Goal: Navigation & Orientation: Find specific page/section

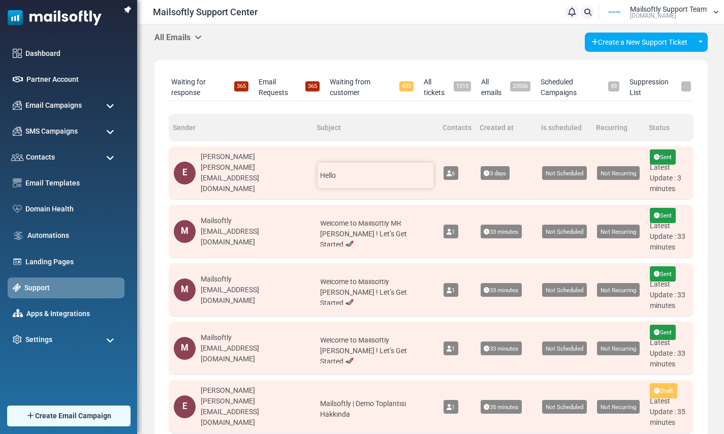
click at [336, 177] on span "Hello" at bounding box center [328, 175] width 16 height 8
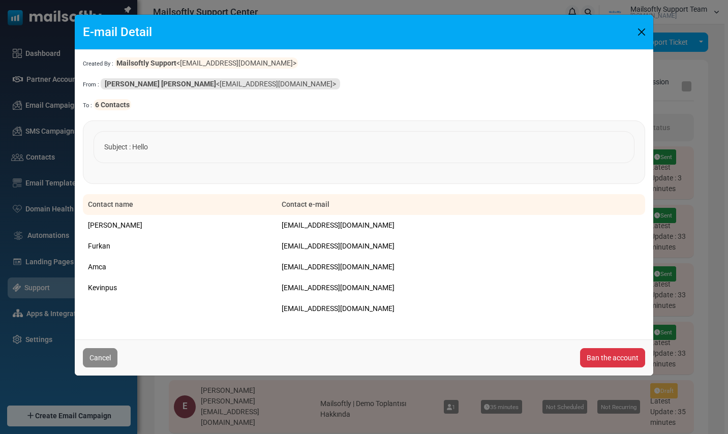
click at [644, 30] on button "Close" at bounding box center [641, 31] width 15 height 15
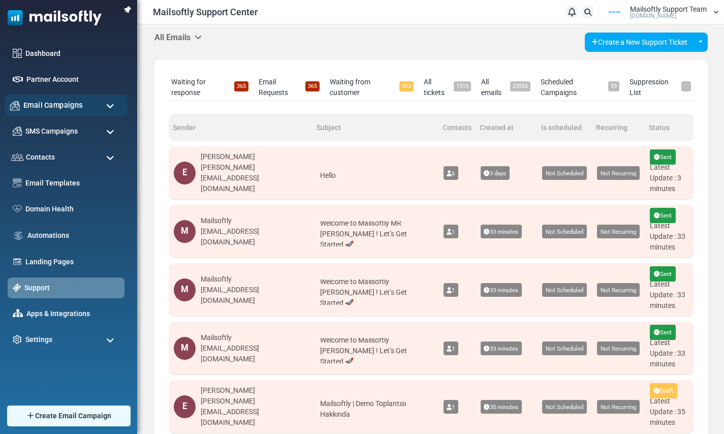
click at [75, 108] on span "Email Campaigns" at bounding box center [52, 105] width 59 height 11
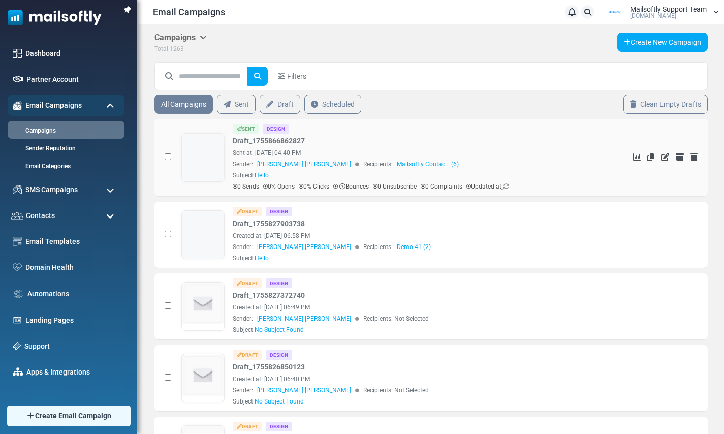
click at [509, 189] on icon at bounding box center [506, 187] width 6 height 6
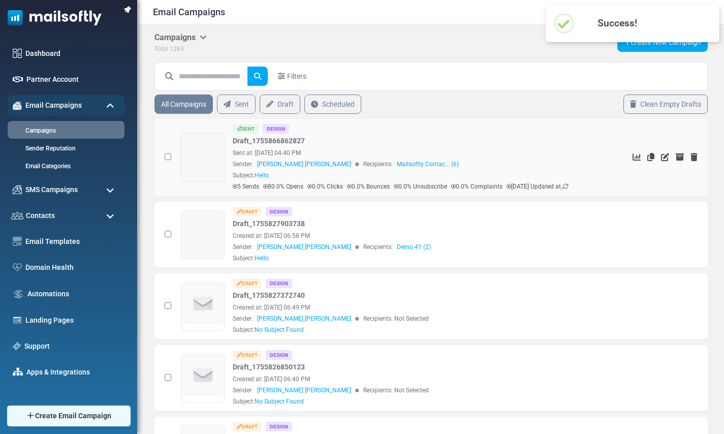
click at [201, 154] on link at bounding box center [203, 186] width 42 height 105
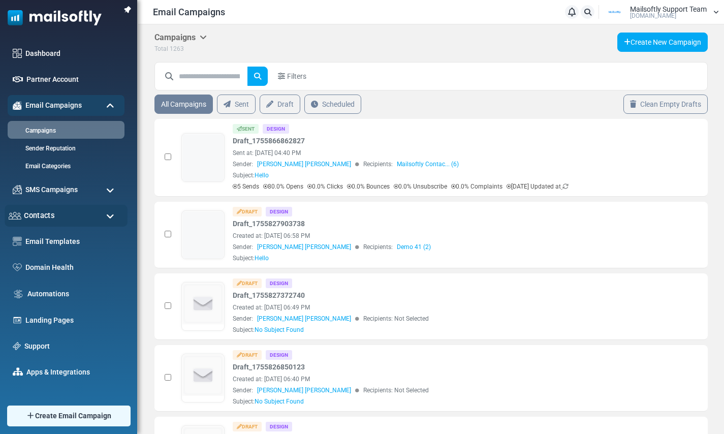
click at [55, 219] on div "Contacts" at bounding box center [66, 216] width 123 height 22
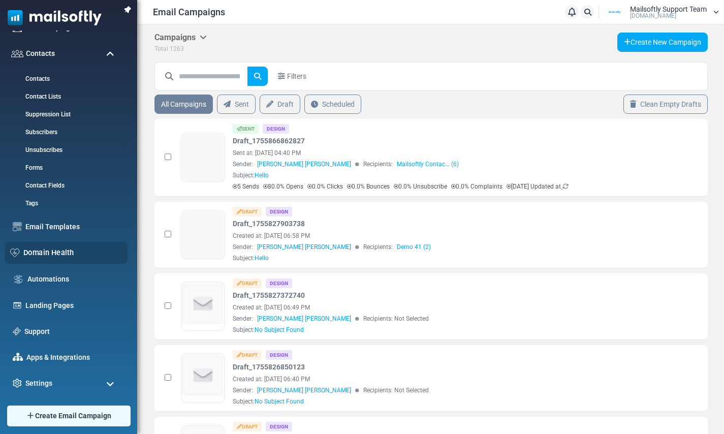
scroll to position [162, 0]
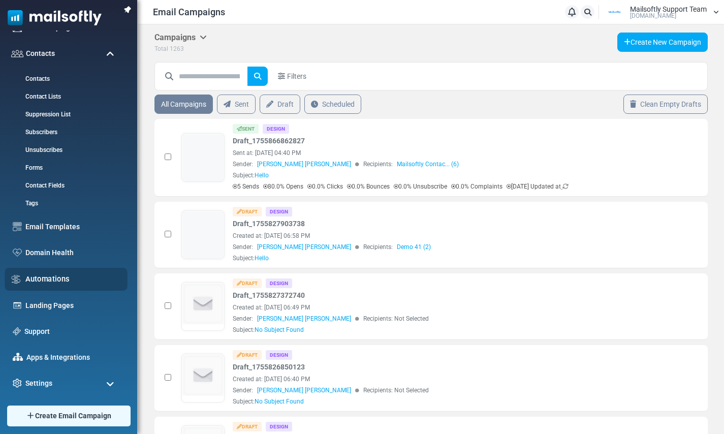
click at [44, 282] on link "Automations" at bounding box center [73, 278] width 97 height 11
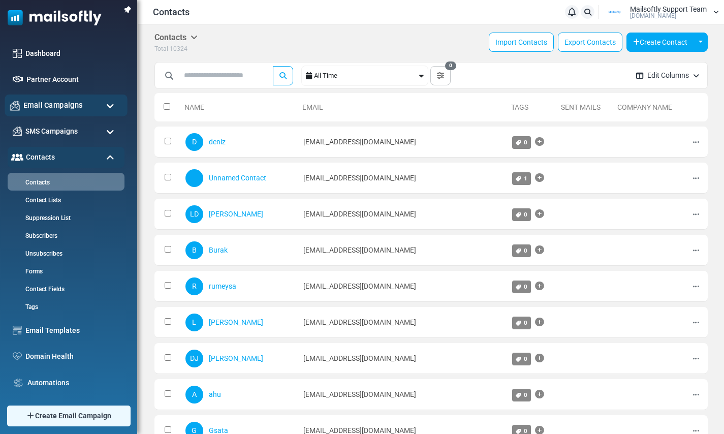
click at [71, 100] on span "Email Campaigns" at bounding box center [52, 105] width 59 height 11
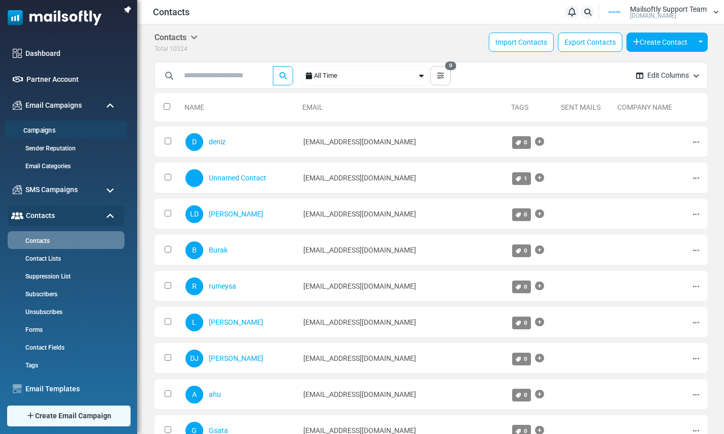
click at [51, 126] on link "Campaigns" at bounding box center [65, 131] width 120 height 10
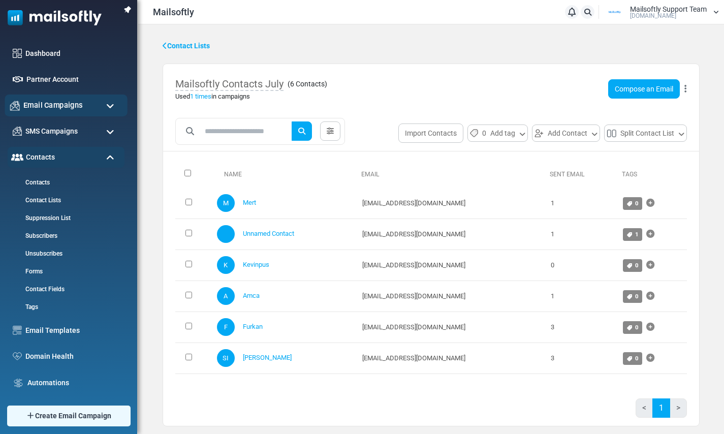
click at [60, 105] on span "Email Campaigns" at bounding box center [52, 105] width 59 height 11
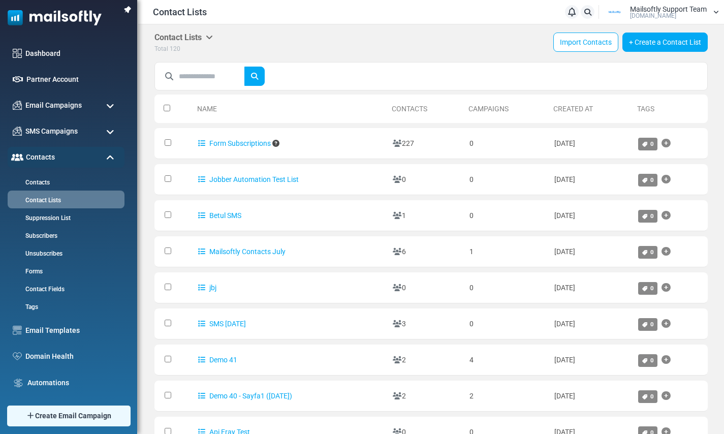
drag, startPoint x: 592, startPoint y: 250, endPoint x: 149, endPoint y: 250, distance: 442.8
click at [149, 250] on div "Contact Lists My Contact Lists Company Contact Lists Import History Export Hist…" at bounding box center [431, 286] width 586 height 525
click at [592, 247] on td "August 21, 2025" at bounding box center [592, 251] width 84 height 31
drag, startPoint x: 597, startPoint y: 249, endPoint x: 177, endPoint y: 251, distance: 419.4
click at [177, 251] on tr "Mailsoftly Contacts July 6 1 August 21, 2025 0" at bounding box center [432, 251] width 554 height 31
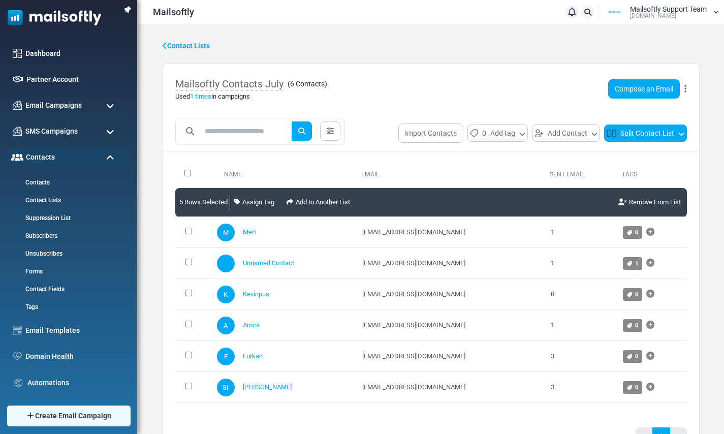
click at [670, 137] on button "Split Contact List" at bounding box center [645, 133] width 83 height 17
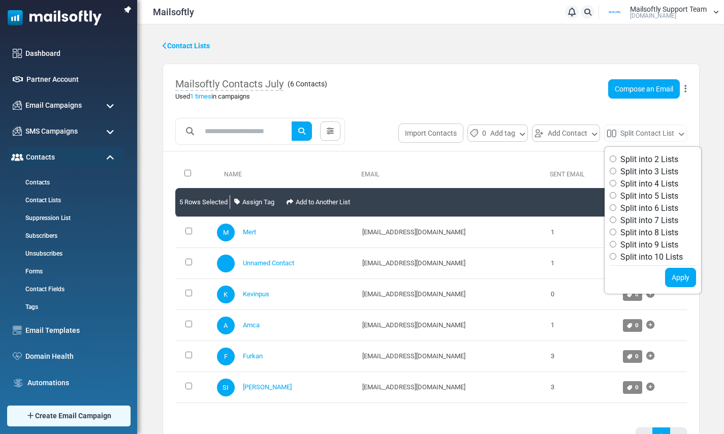
click at [558, 89] on div "Mailsoftly Contacts July ( 6 Contacts ) Used 1 times in campaigns Compose an Em…" at bounding box center [431, 89] width 536 height 50
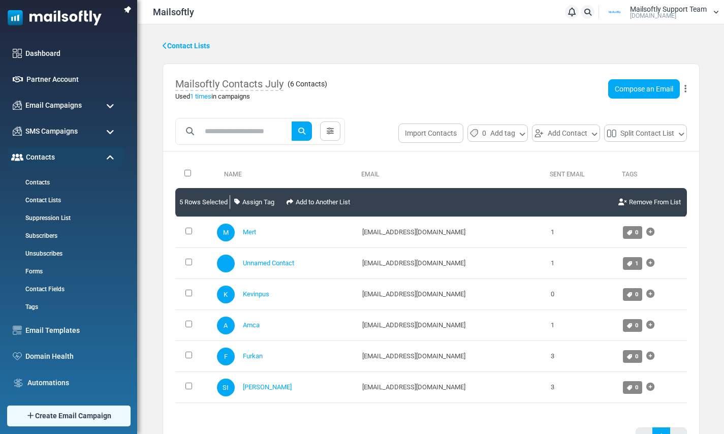
click at [686, 89] on icon at bounding box center [686, 89] width 2 height 1
click at [519, 87] on div "Mailsoftly Contacts July ( 6 Contacts ) Used 1 times in campaigns Compose an Em…" at bounding box center [431, 89] width 536 height 50
click at [655, 201] on link "Remove From List" at bounding box center [650, 202] width 67 height 20
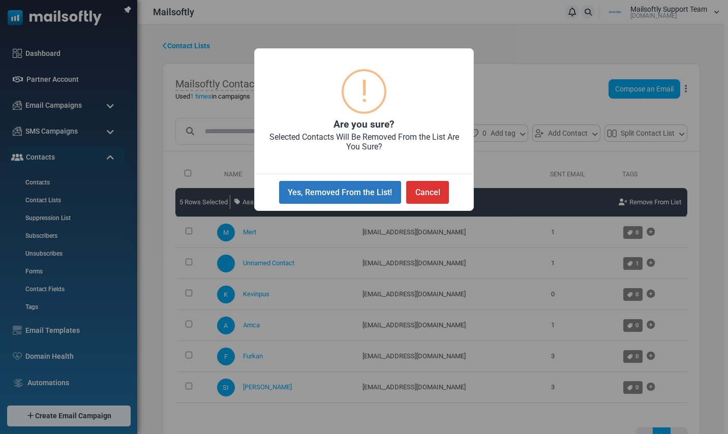
click at [368, 196] on button "Yes, Removed From the List!" at bounding box center [340, 192] width 122 height 23
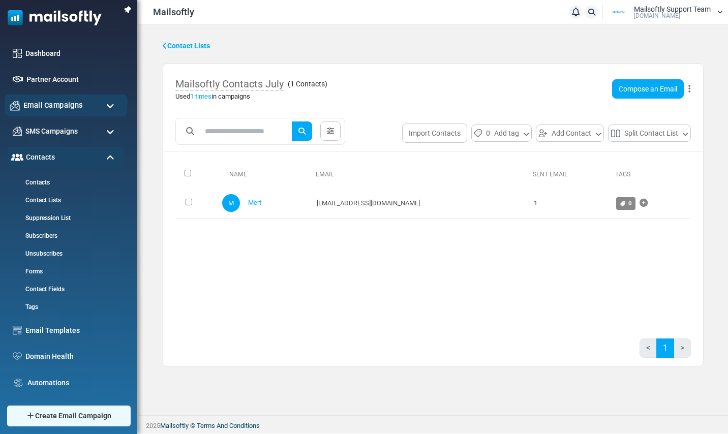
click at [51, 111] on div "Email Campaigns" at bounding box center [66, 106] width 123 height 22
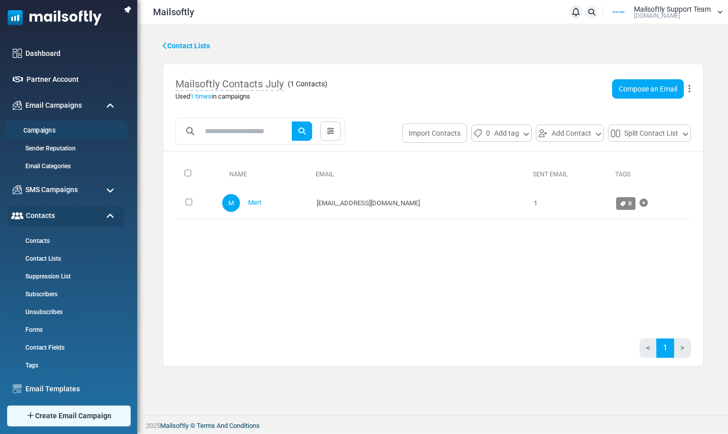
click at [43, 129] on link "Campaigns" at bounding box center [65, 131] width 120 height 10
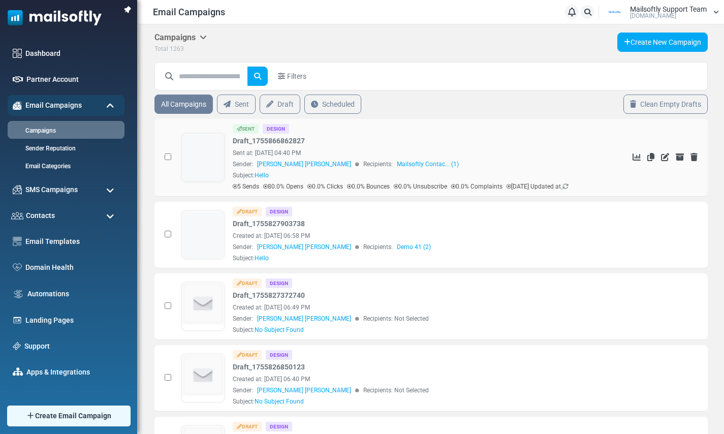
click at [569, 186] on icon at bounding box center [566, 187] width 6 height 6
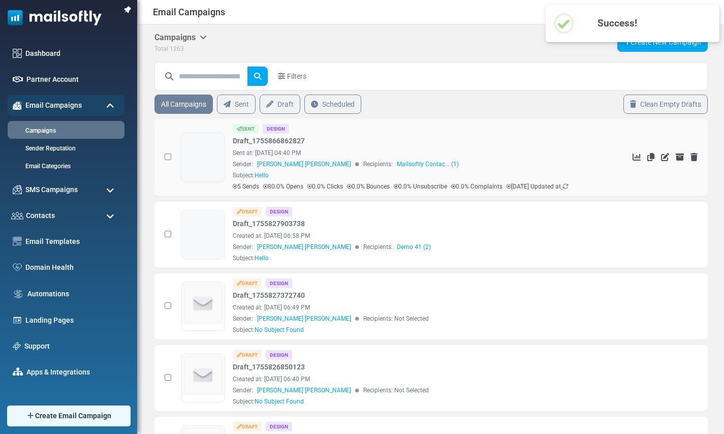
click at [210, 160] on link at bounding box center [203, 186] width 42 height 105
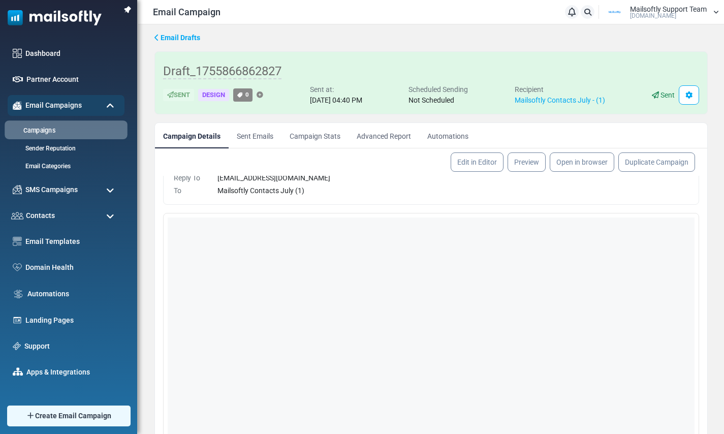
click at [43, 130] on link "Campaigns" at bounding box center [65, 131] width 120 height 10
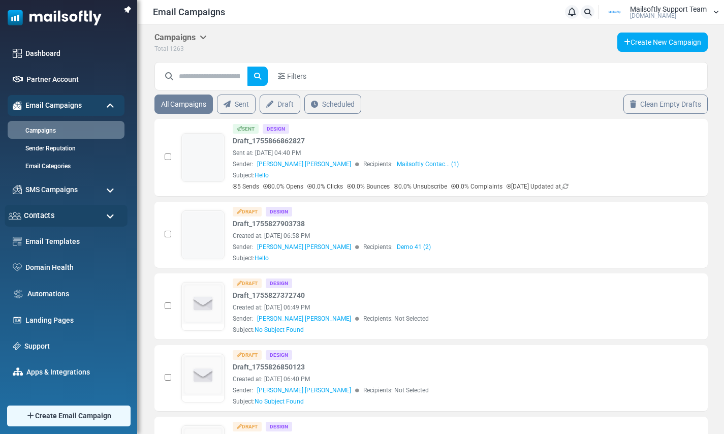
click at [48, 212] on span "Contacts" at bounding box center [39, 215] width 30 height 11
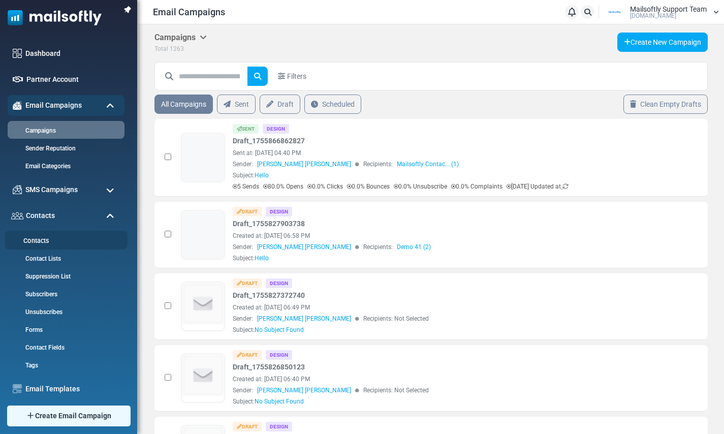
click at [41, 241] on link "Contacts" at bounding box center [65, 241] width 120 height 10
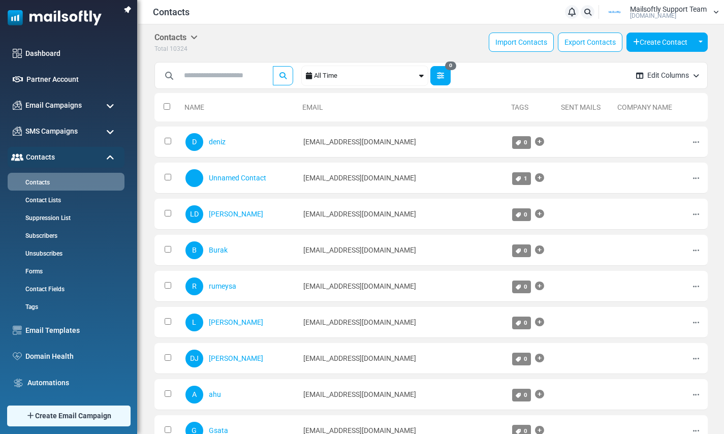
click at [448, 65] on div "***** All Time 0 Filter Contacts You can create a custom filter for your contac…" at bounding box center [391, 76] width 473 height 28
click at [447, 70] on button "0" at bounding box center [441, 75] width 20 height 19
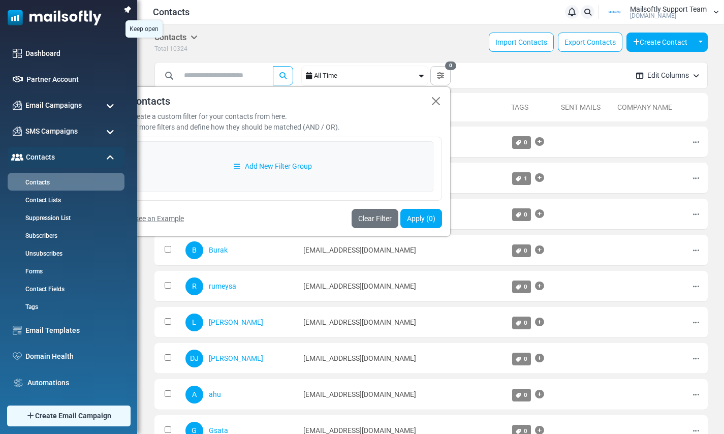
click at [127, 11] on img at bounding box center [127, 10] width 14 height 14
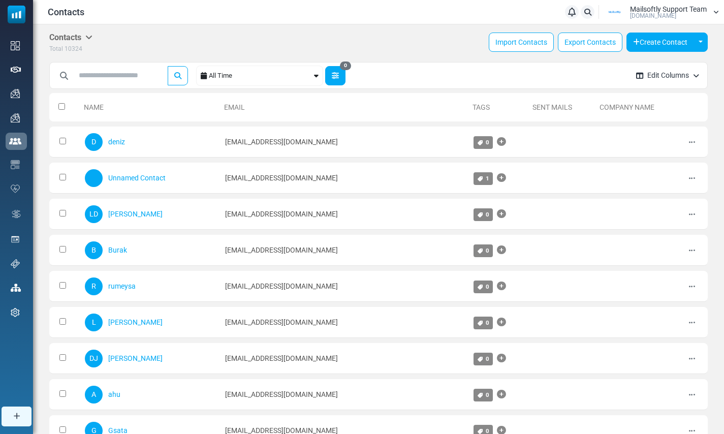
click at [346, 78] on button "0" at bounding box center [335, 75] width 20 height 19
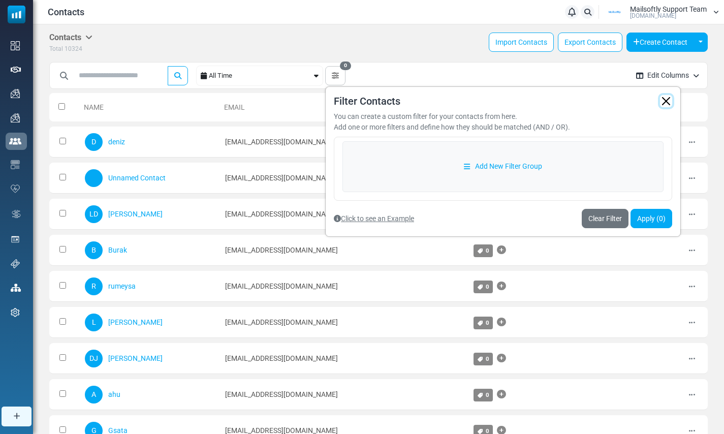
click at [670, 99] on button "button" at bounding box center [666, 101] width 12 height 12
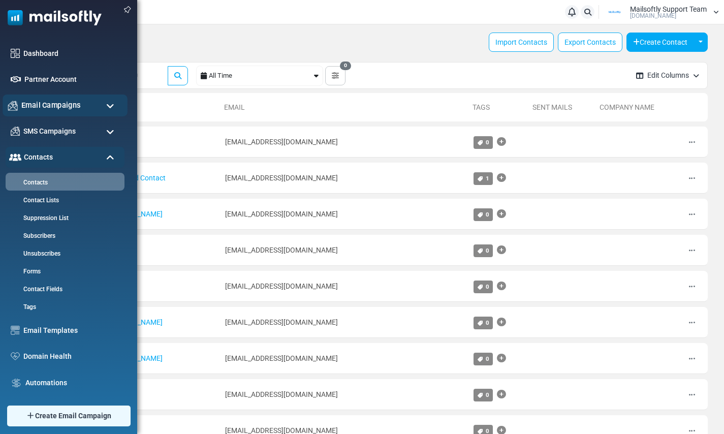
click at [67, 105] on span "Email Campaigns" at bounding box center [50, 105] width 59 height 11
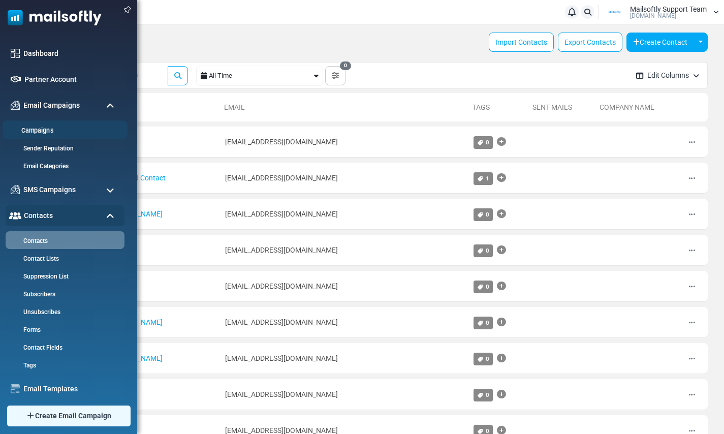
click at [47, 129] on link "Campaigns" at bounding box center [64, 131] width 122 height 10
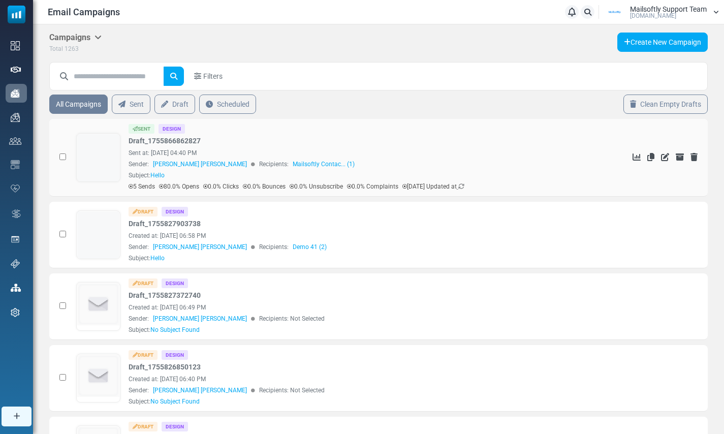
click at [96, 164] on link at bounding box center [98, 186] width 43 height 105
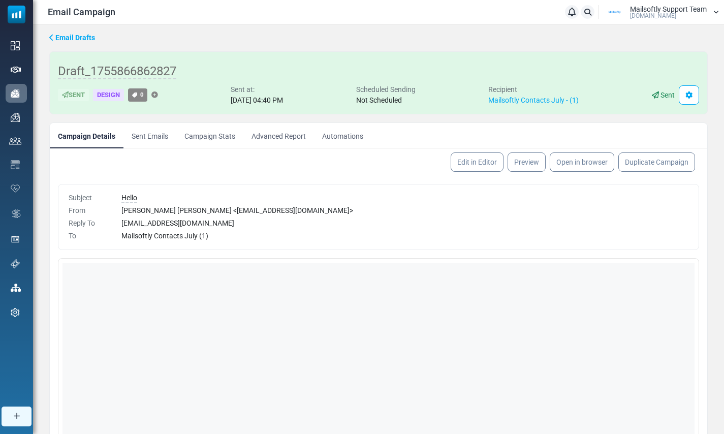
click at [157, 134] on link "Sent Emails" at bounding box center [150, 135] width 53 height 25
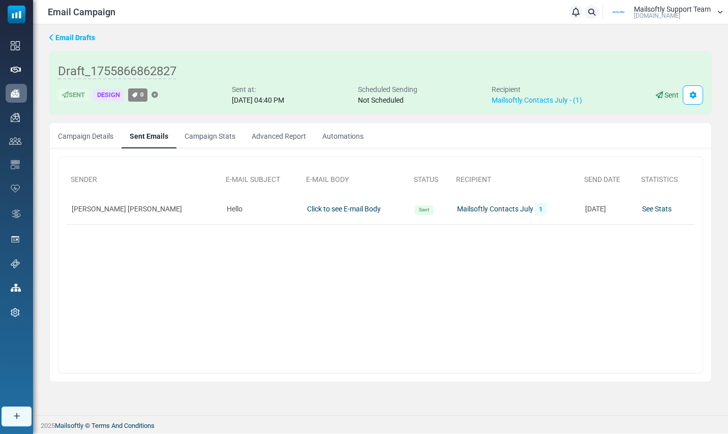
click at [217, 132] on link "Campaign Stats" at bounding box center [209, 135] width 67 height 25
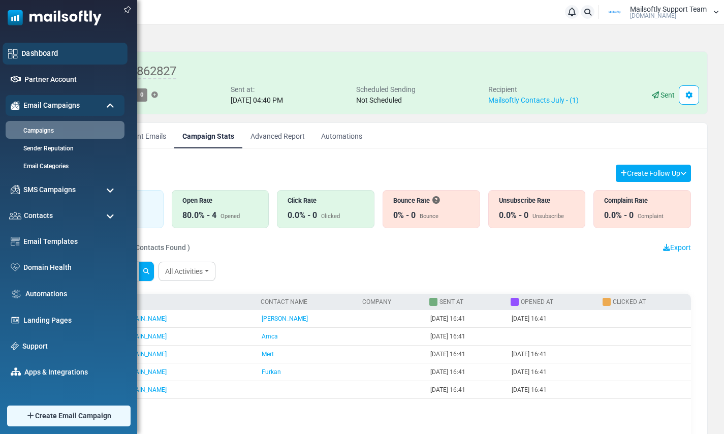
click at [44, 50] on link "Dashboard" at bounding box center [71, 53] width 101 height 11
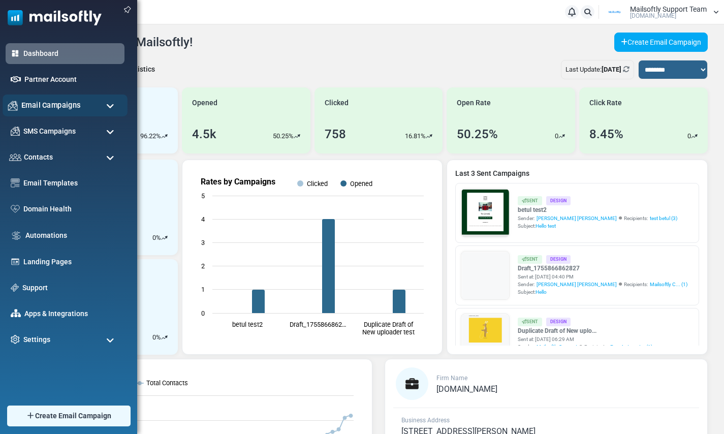
click at [63, 106] on span "Email Campaigns" at bounding box center [50, 105] width 59 height 11
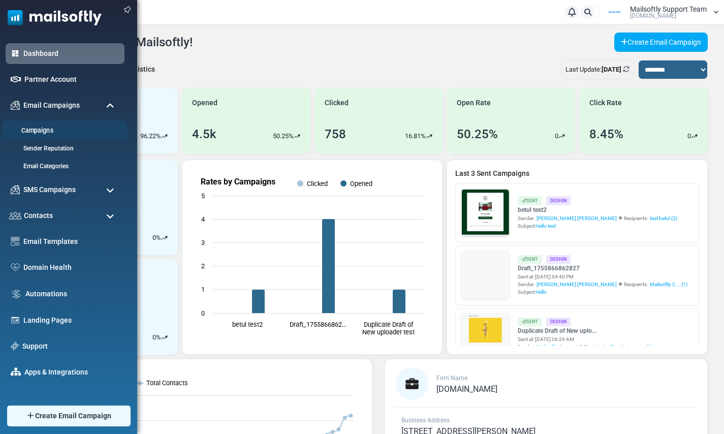
click at [33, 127] on link "Campaigns" at bounding box center [64, 131] width 122 height 10
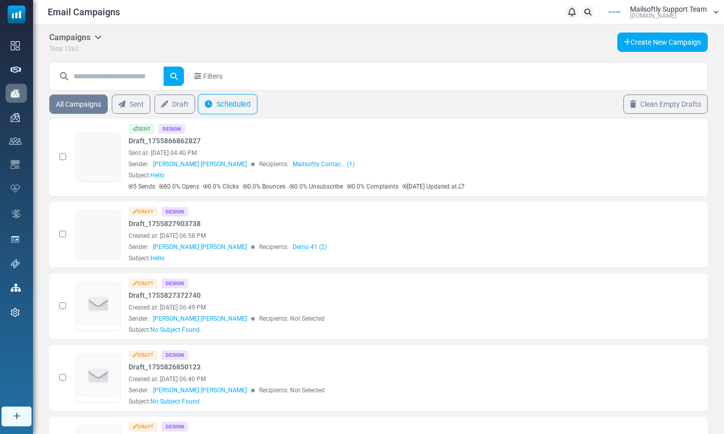
click at [228, 103] on link "Scheduled" at bounding box center [228, 104] width 60 height 20
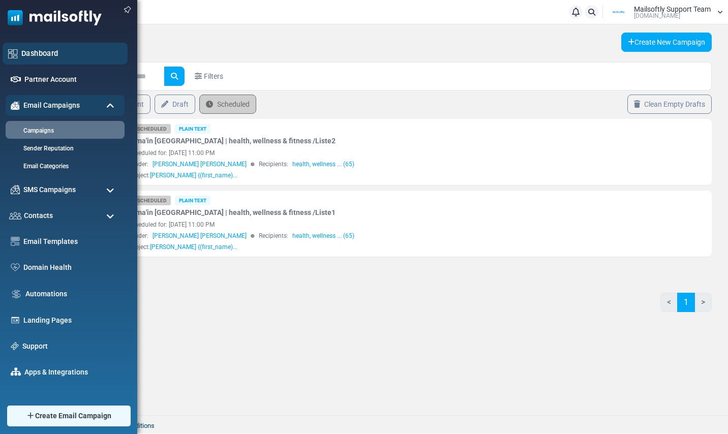
click at [45, 55] on link "Dashboard" at bounding box center [71, 53] width 101 height 11
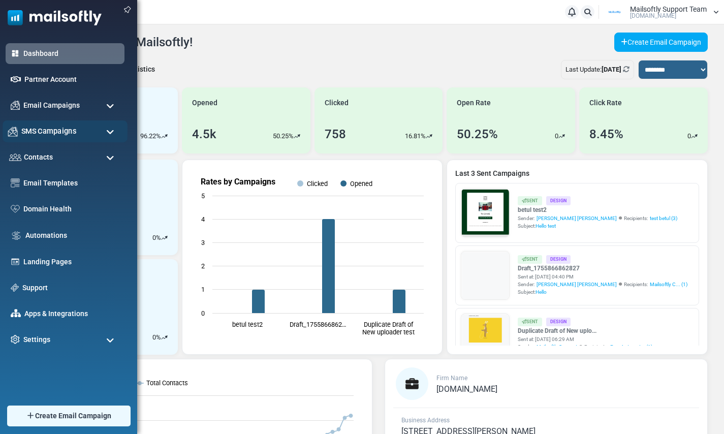
click at [62, 133] on span "SMS Campaigns" at bounding box center [48, 131] width 55 height 11
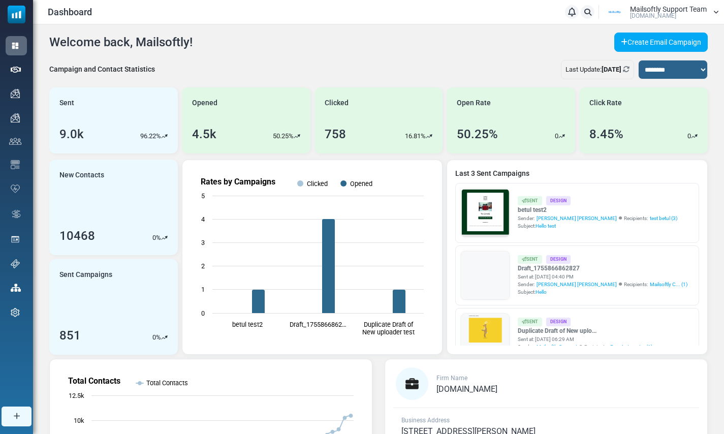
click at [291, 67] on div "**********" at bounding box center [378, 73] width 659 height 27
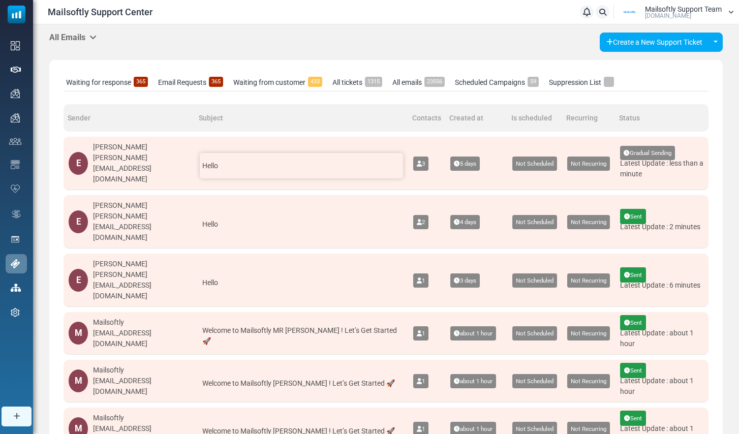
click at [268, 160] on div "Hello" at bounding box center [301, 165] width 203 height 25
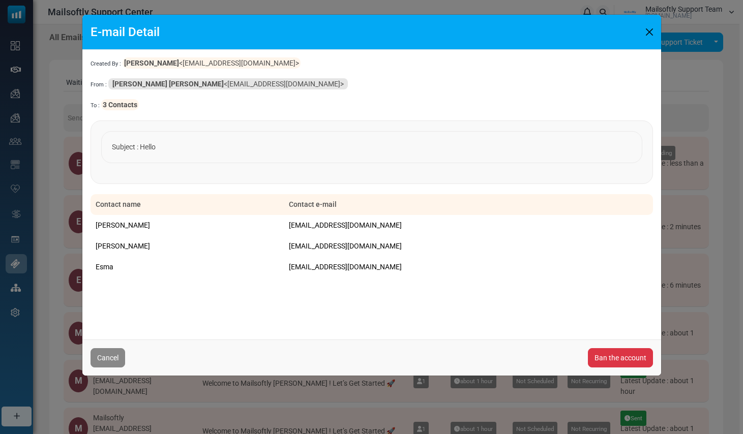
click at [652, 33] on button "Close" at bounding box center [649, 31] width 15 height 15
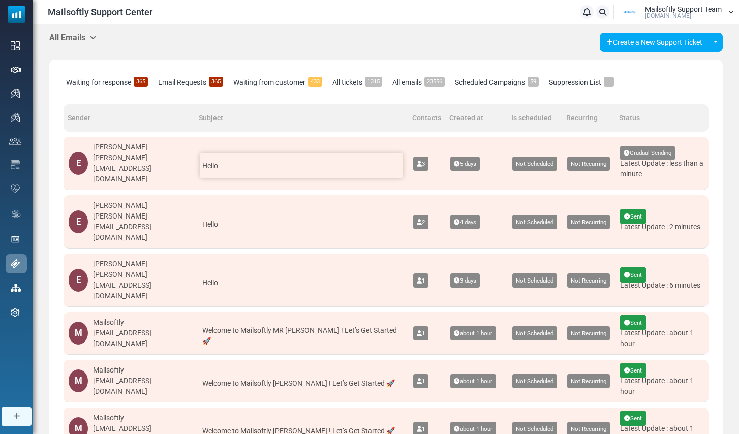
click at [245, 162] on div "Hello" at bounding box center [301, 165] width 203 height 25
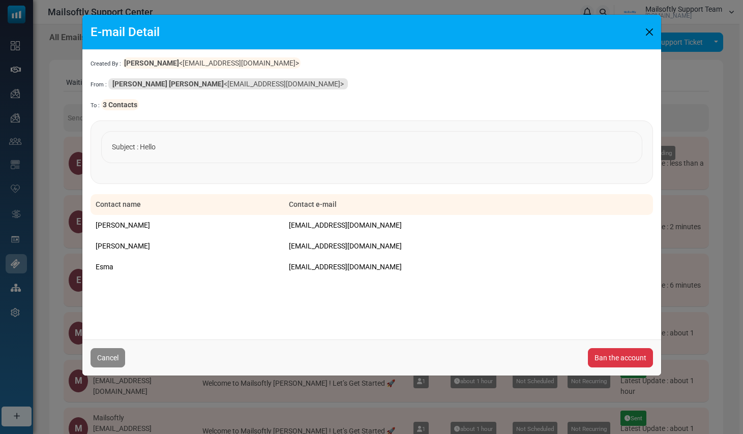
click at [649, 34] on button "Close" at bounding box center [649, 31] width 15 height 15
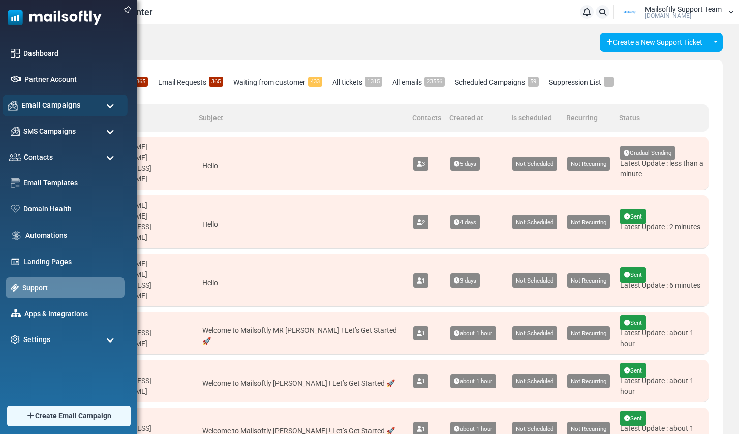
click at [58, 109] on span "Email Campaigns" at bounding box center [50, 105] width 59 height 11
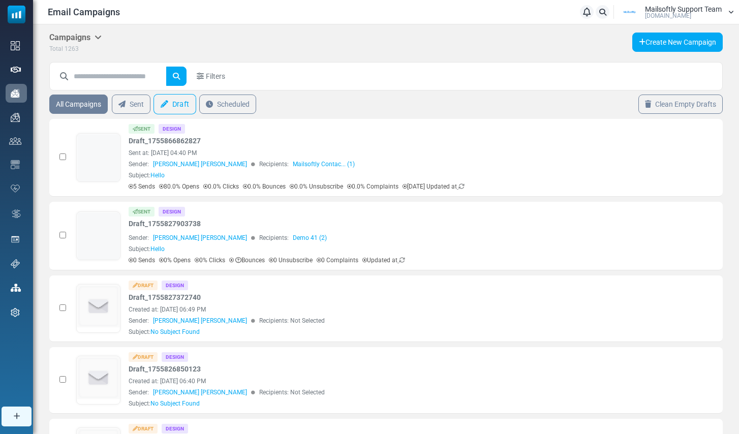
click at [189, 105] on link "Draft" at bounding box center [175, 104] width 43 height 20
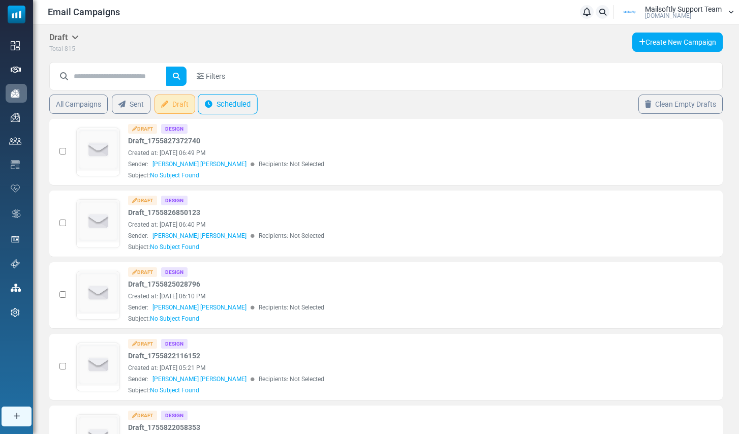
click at [237, 108] on link "Scheduled" at bounding box center [228, 104] width 60 height 20
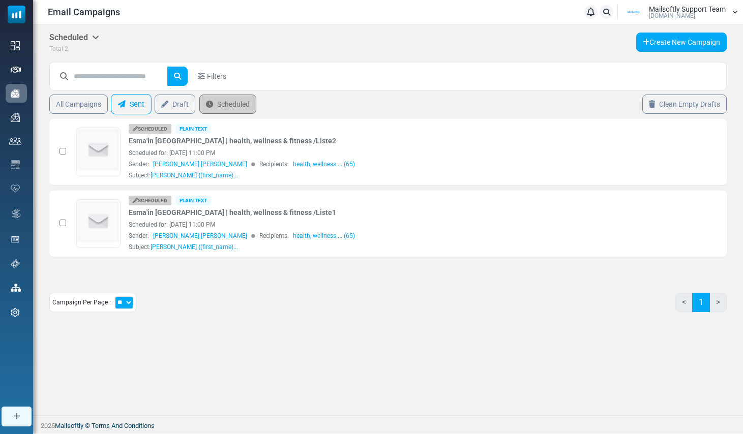
click at [137, 109] on link "Sent" at bounding box center [131, 104] width 41 height 20
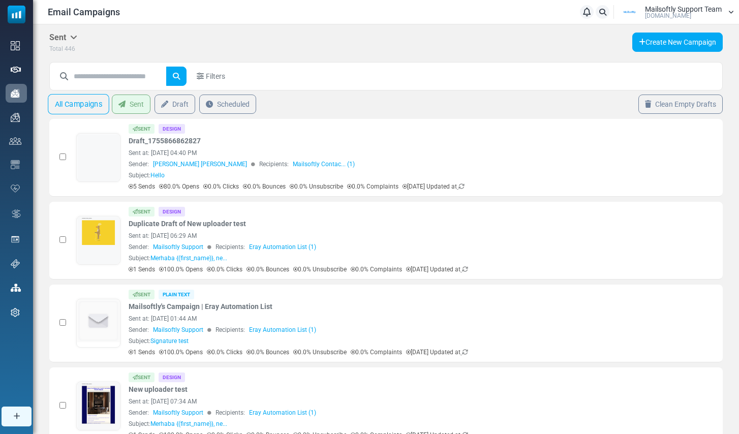
click at [89, 101] on link "All Campaigns" at bounding box center [79, 104] width 62 height 20
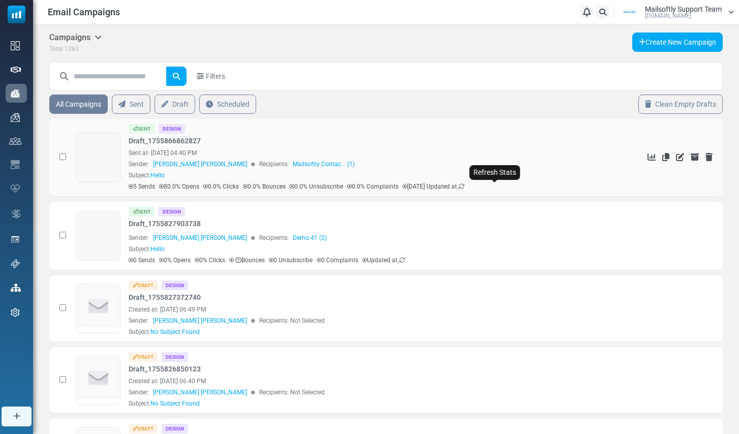
click at [465, 189] on icon at bounding box center [462, 187] width 6 height 6
click at [405, 259] on icon at bounding box center [402, 260] width 6 height 6
click at [671, 13] on span "[DOMAIN_NAME]" at bounding box center [668, 16] width 46 height 6
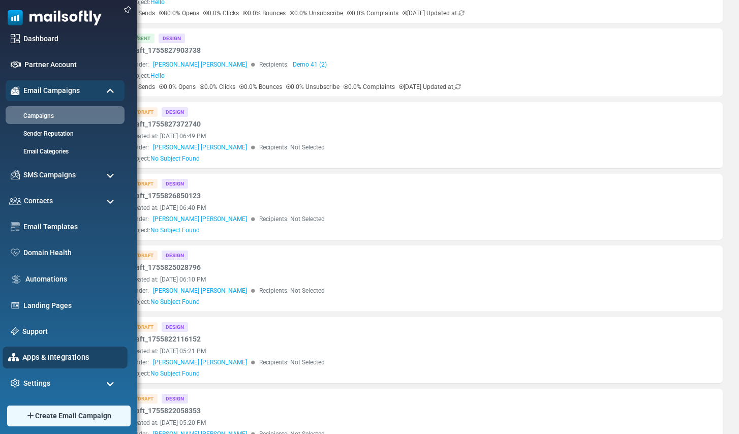
scroll to position [179, 0]
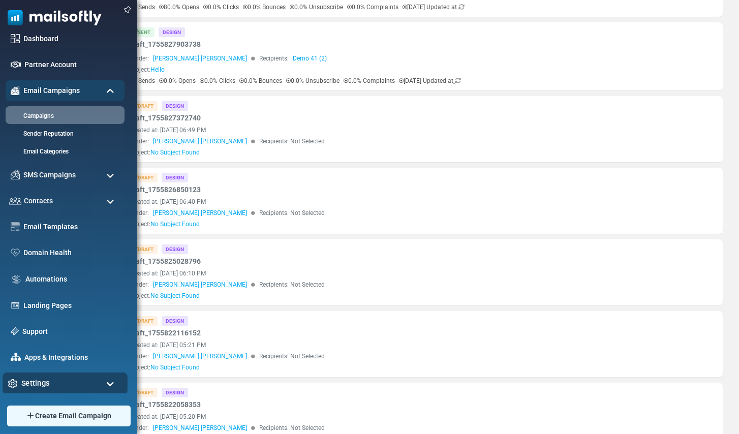
click at [35, 388] on span "Settings" at bounding box center [35, 383] width 28 height 11
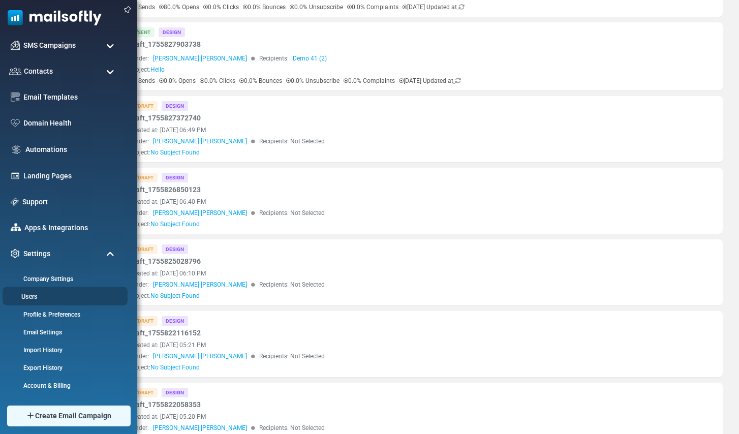
click at [37, 295] on link "Users" at bounding box center [64, 297] width 122 height 10
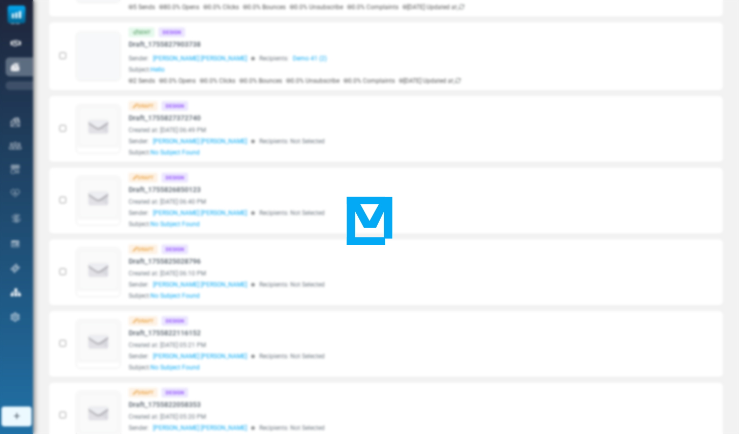
scroll to position [0, 0]
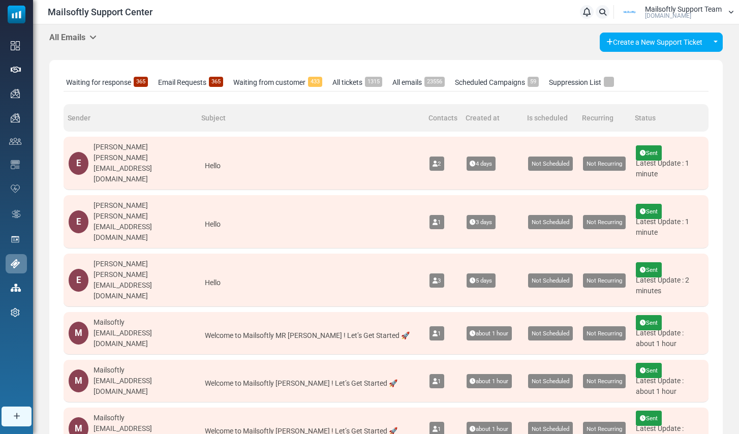
click at [469, 273] on span "5 days" at bounding box center [481, 280] width 29 height 14
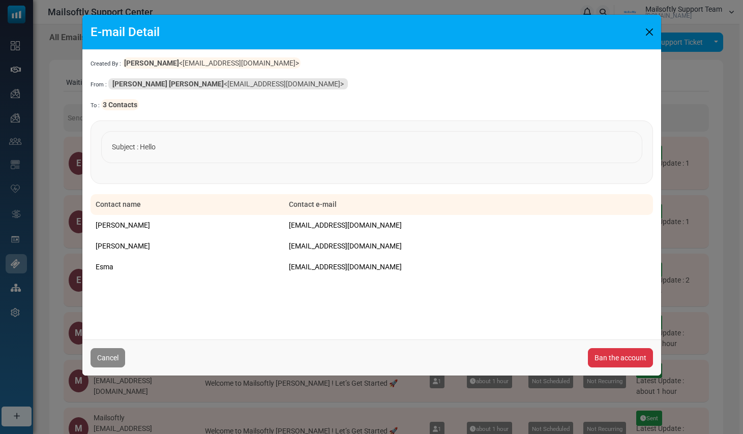
click at [655, 28] on button "Close" at bounding box center [649, 31] width 15 height 15
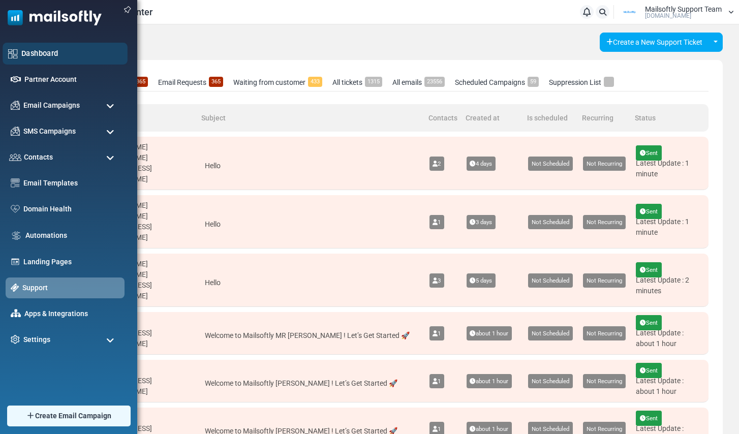
click at [48, 56] on link "Dashboard" at bounding box center [71, 53] width 101 height 11
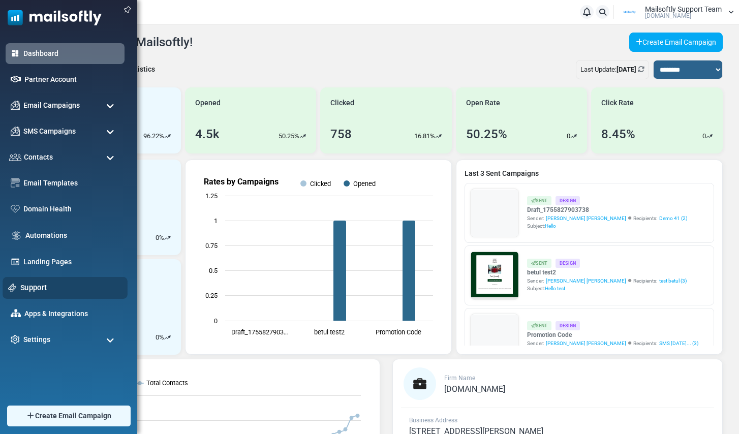
click at [35, 288] on link "Support" at bounding box center [71, 287] width 102 height 11
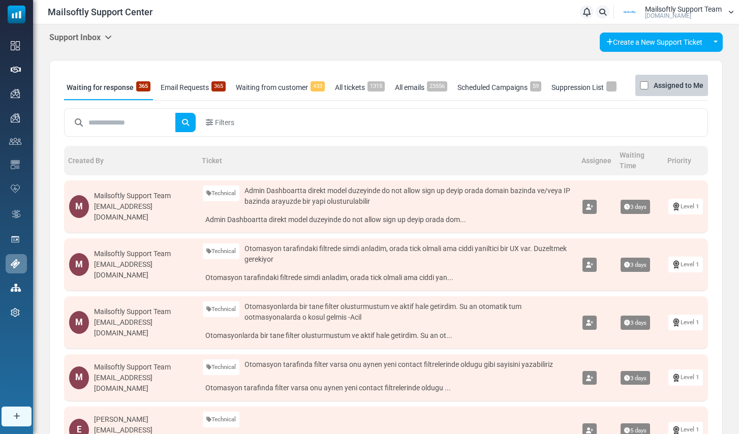
click at [116, 37] on div "Support Inbox Support Inbox User Dashboard Control Panel App Announcements Iden…" at bounding box center [386, 42] width 674 height 19
